Goal: Information Seeking & Learning: Learn about a topic

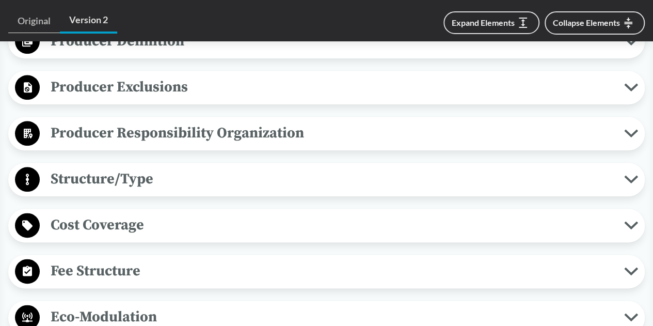
scroll to position [568, 0]
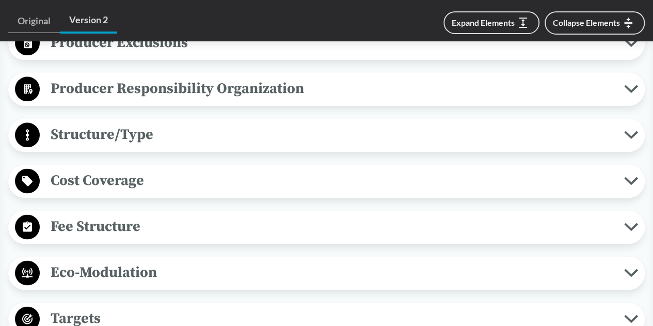
click at [631, 222] on icon at bounding box center [631, 226] width 14 height 8
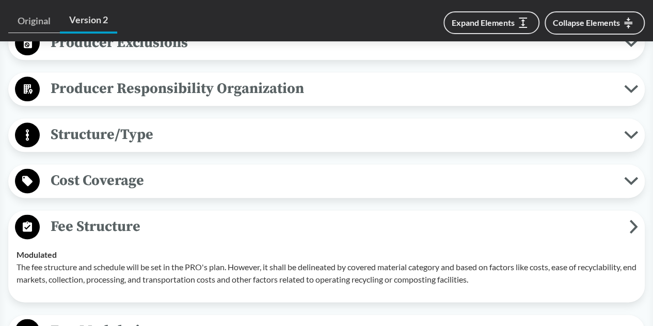
click at [632, 231] on icon at bounding box center [633, 226] width 9 height 14
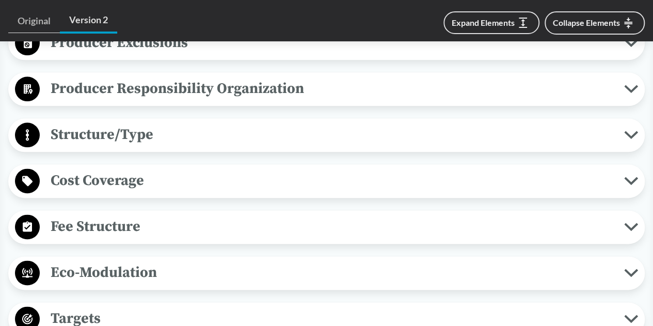
click at [627, 176] on icon at bounding box center [631, 180] width 14 height 8
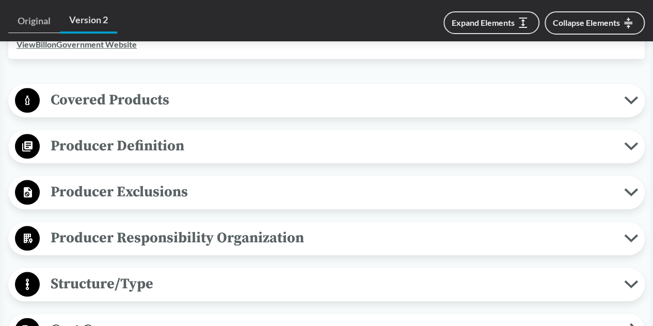
scroll to position [413, 0]
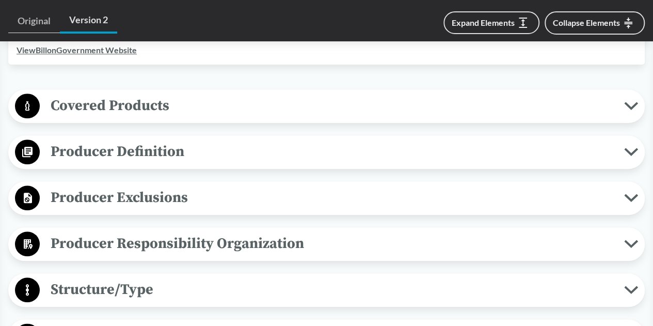
click at [600, 107] on span "Covered Products" at bounding box center [332, 105] width 584 height 23
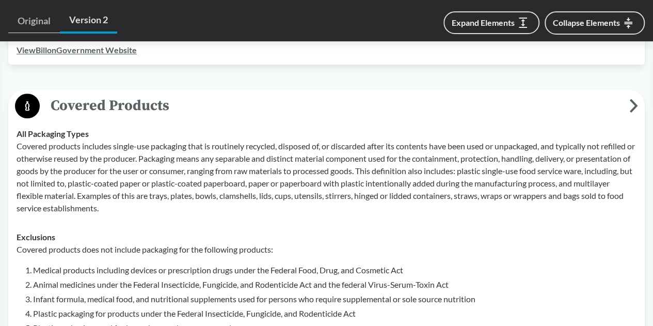
click at [629, 106] on icon at bounding box center [633, 106] width 9 height 14
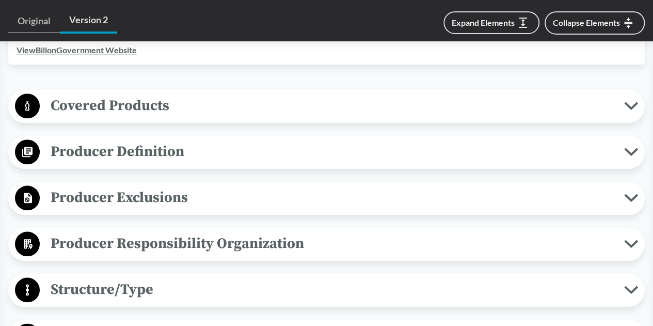
scroll to position [464, 0]
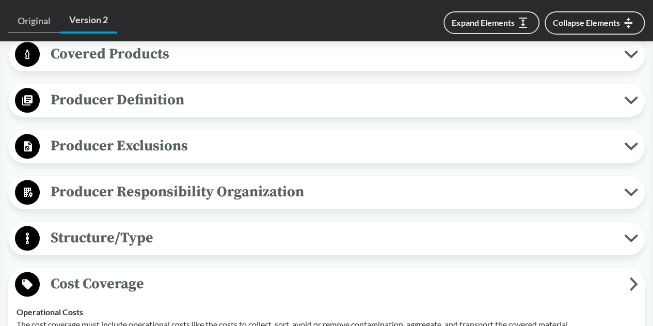
click at [245, 193] on span "Producer Responsibility Organization" at bounding box center [332, 191] width 584 height 23
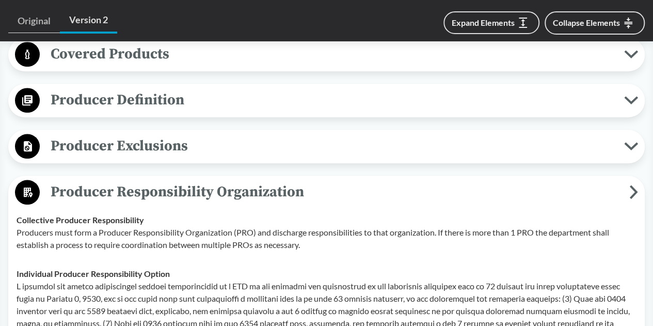
click at [245, 193] on span "Producer Responsibility Organization" at bounding box center [334, 191] width 589 height 23
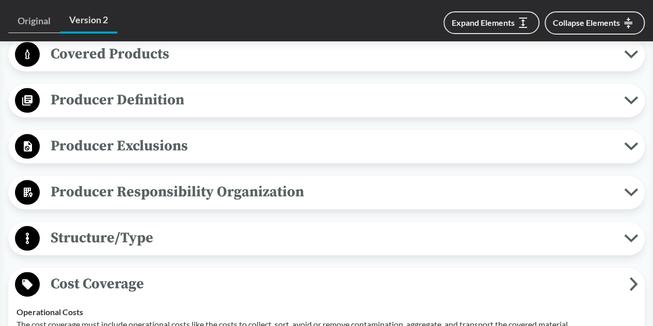
click at [250, 234] on span "Structure/Type" at bounding box center [332, 237] width 584 height 23
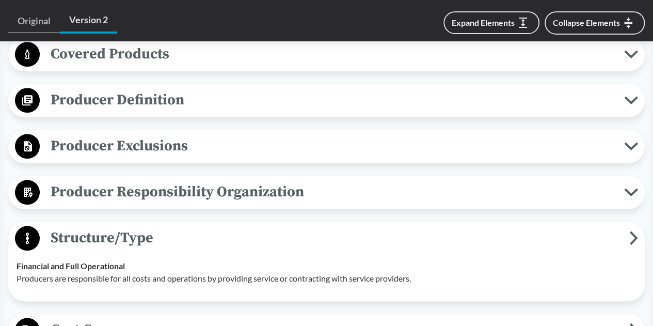
click at [248, 234] on span "Structure/Type" at bounding box center [334, 237] width 589 height 23
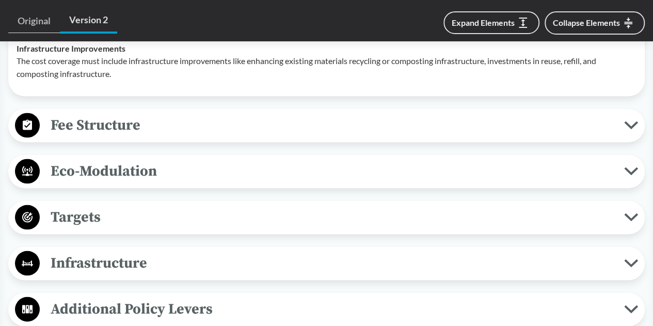
scroll to position [929, 0]
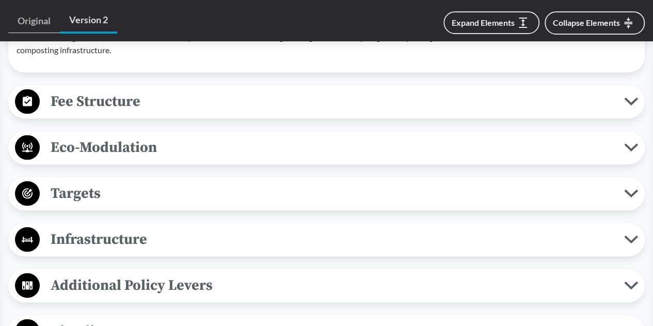
click at [171, 147] on span "Eco-Modulation" at bounding box center [332, 146] width 584 height 23
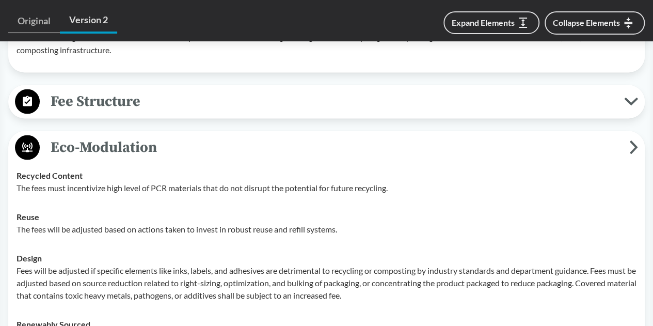
click at [170, 143] on span "Eco-Modulation" at bounding box center [334, 146] width 589 height 23
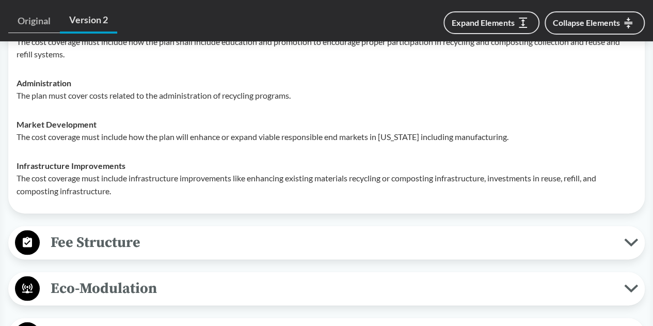
scroll to position [561, 0]
